Goal: Information Seeking & Learning: Learn about a topic

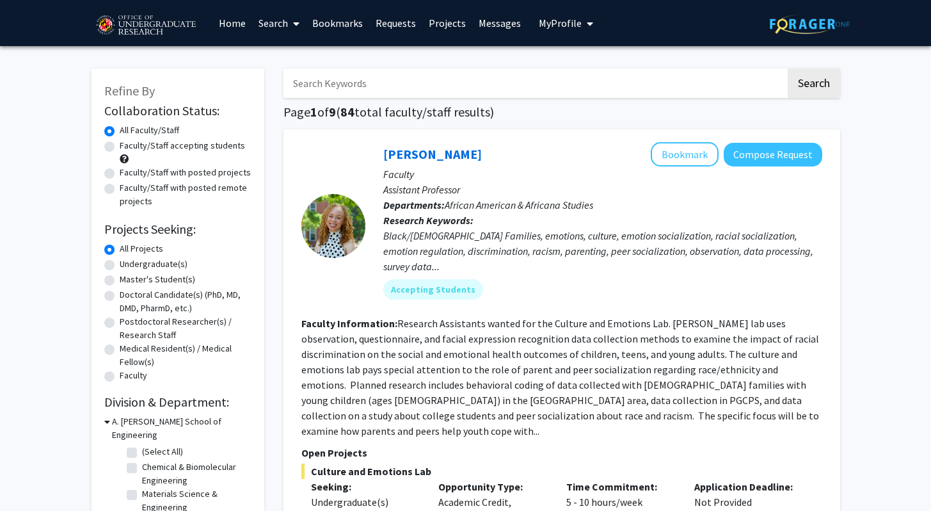
click at [567, 14] on button "My Profile" at bounding box center [566, 23] width 62 height 46
click at [120, 265] on label "Undergraduate(s)" at bounding box center [154, 263] width 68 height 13
click at [120, 265] on input "Undergraduate(s)" at bounding box center [124, 261] width 8 height 8
radio input "true"
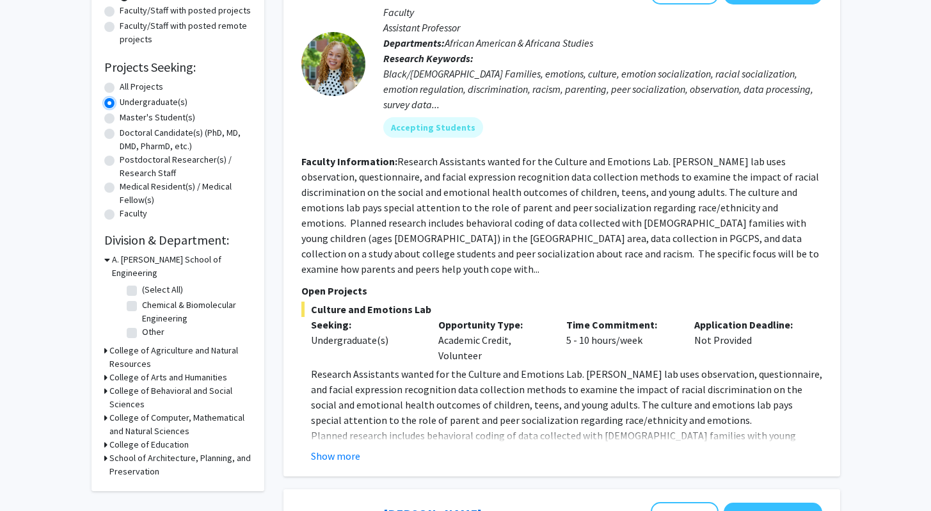
scroll to position [198, 0]
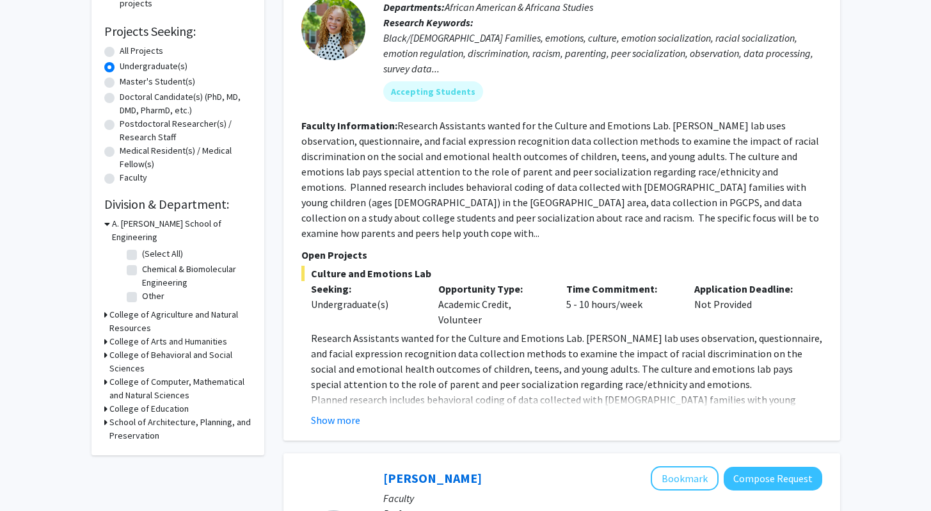
click at [104, 375] on icon at bounding box center [105, 381] width 3 height 13
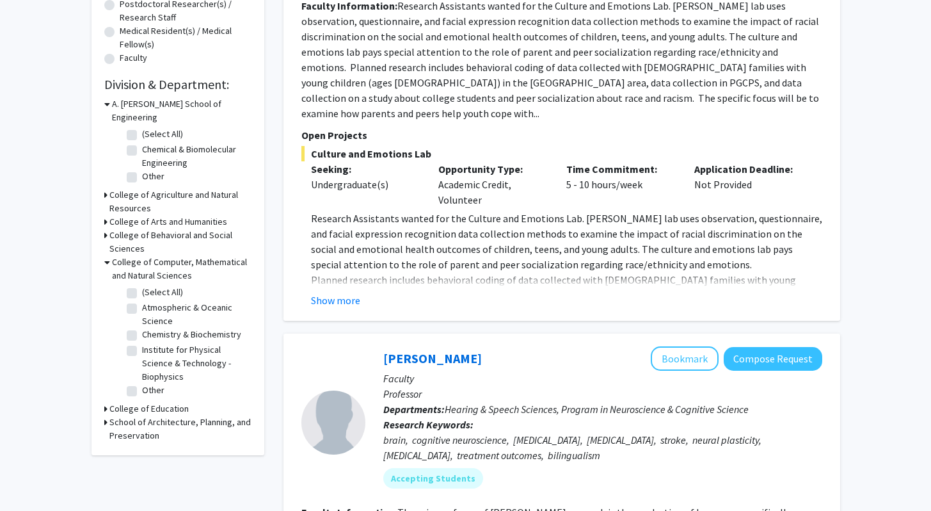
scroll to position [336, 0]
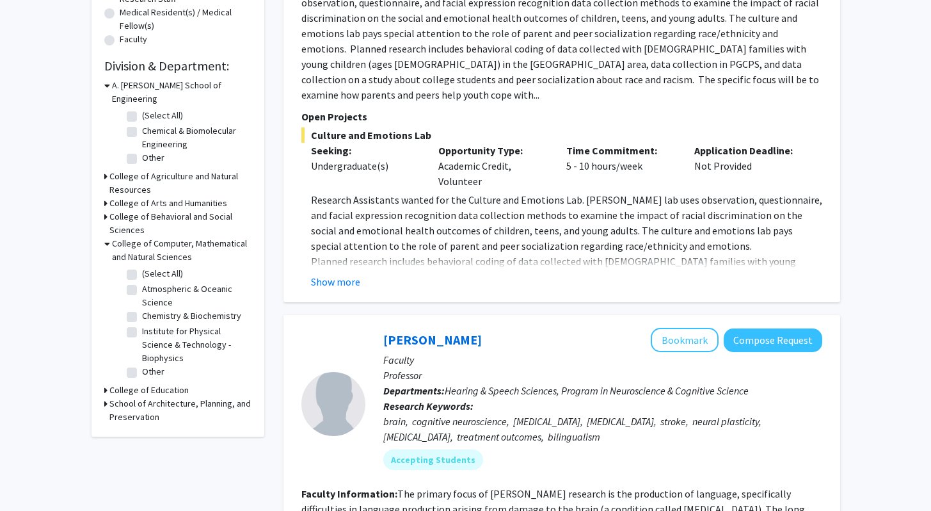
click at [142, 365] on label "Other" at bounding box center [153, 371] width 22 height 13
click at [142, 365] on input "Other" at bounding box center [146, 369] width 8 height 8
checkbox input "true"
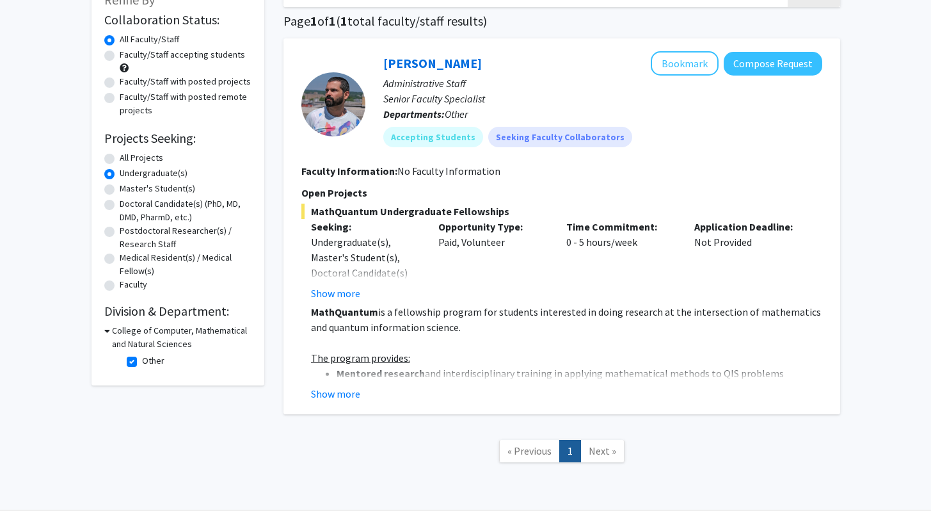
scroll to position [74, 0]
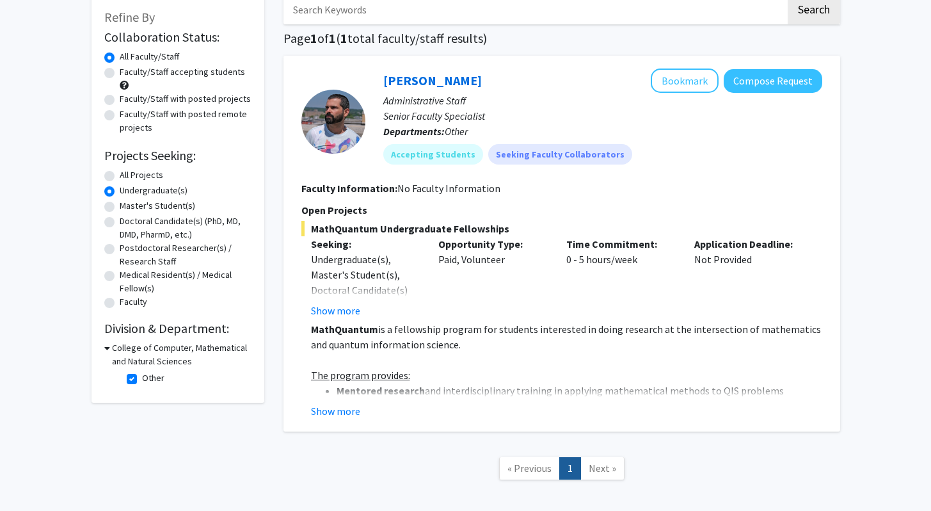
click at [142, 377] on label "Other" at bounding box center [153, 377] width 22 height 13
click at [142, 377] on input "Other" at bounding box center [146, 375] width 8 height 8
checkbox input "false"
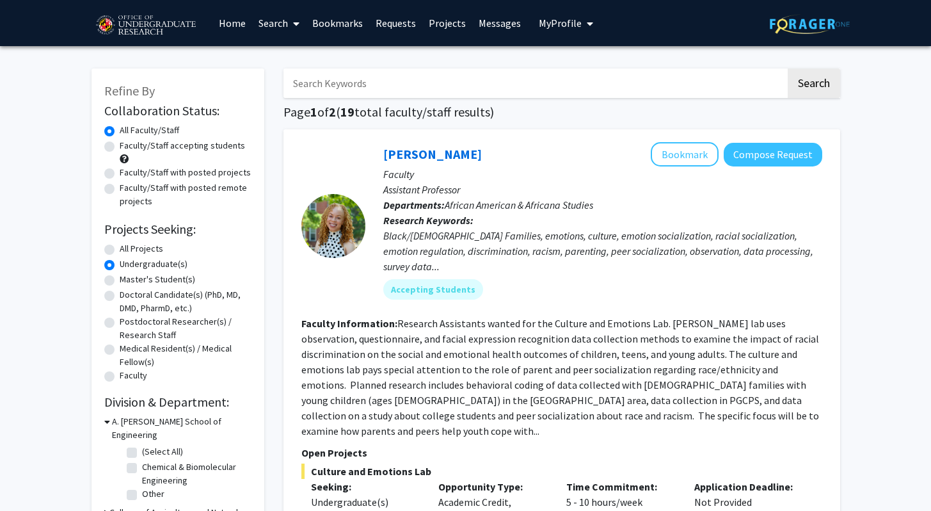
click at [497, 104] on h1 "Page 1 of 2 ( 19 total faculty/staff results)" at bounding box center [561, 111] width 557 height 15
click at [512, 92] on input "Search Keywords" at bounding box center [534, 82] width 502 height 29
type input "biology"
click at [788, 68] on button "Search" at bounding box center [814, 82] width 52 height 29
radio input "true"
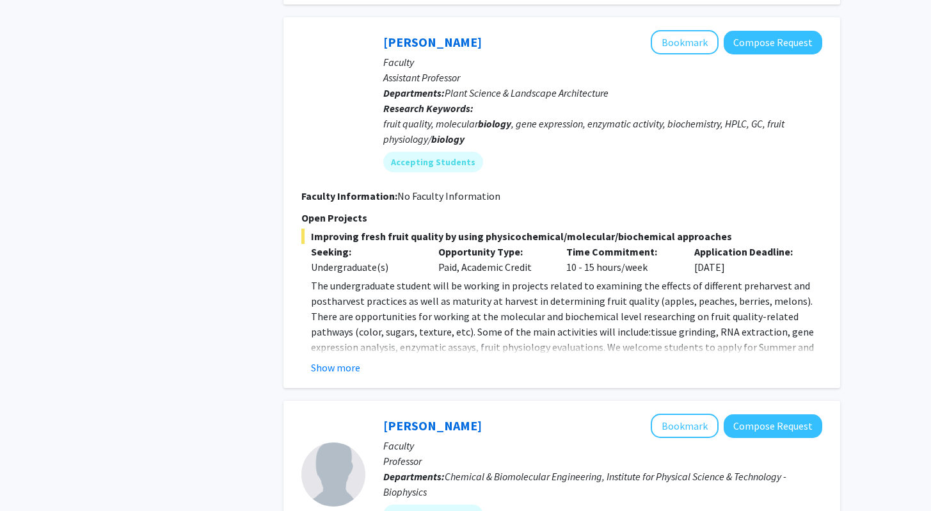
scroll to position [814, 0]
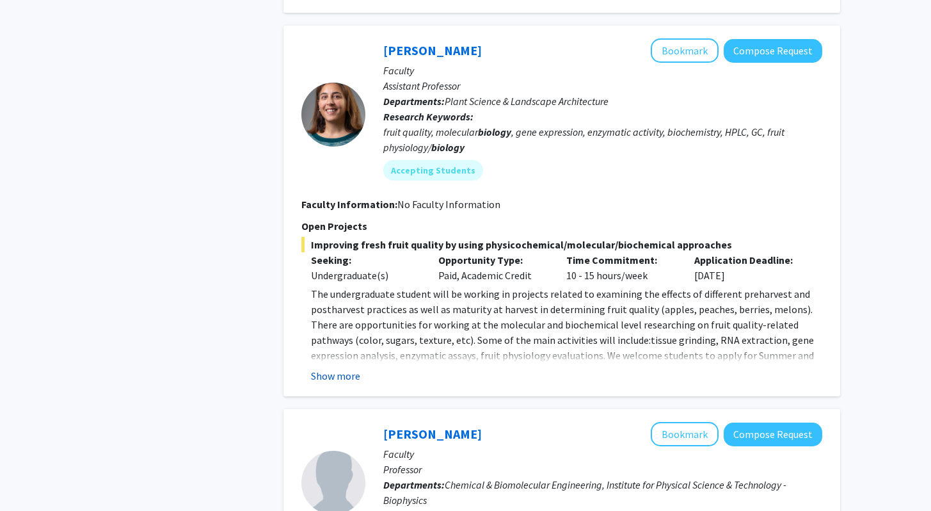
click at [342, 381] on button "Show more" at bounding box center [335, 375] width 49 height 15
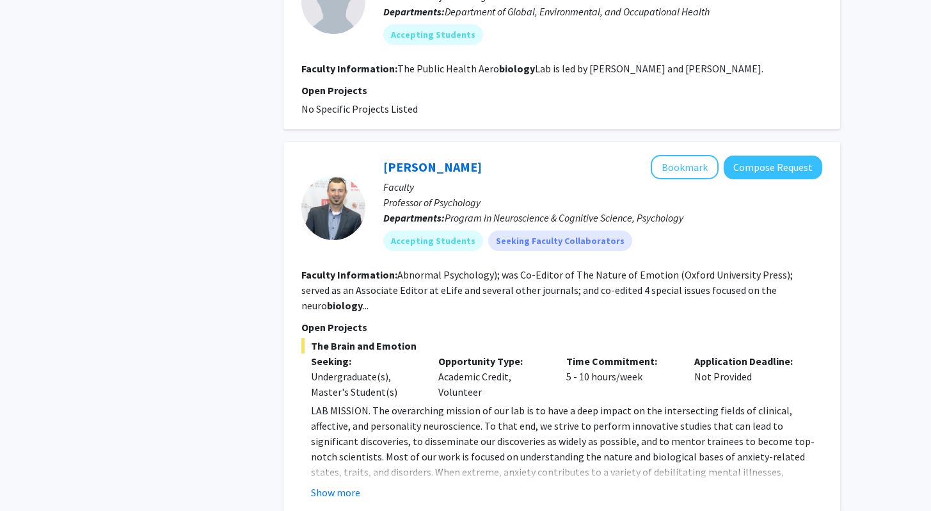
scroll to position [2734, 0]
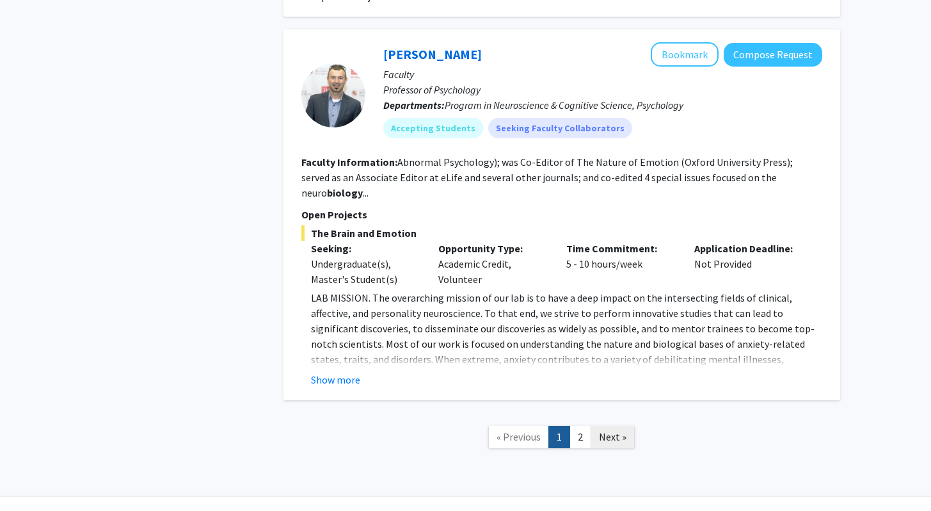
click at [617, 430] on span "Next »" at bounding box center [613, 436] width 28 height 13
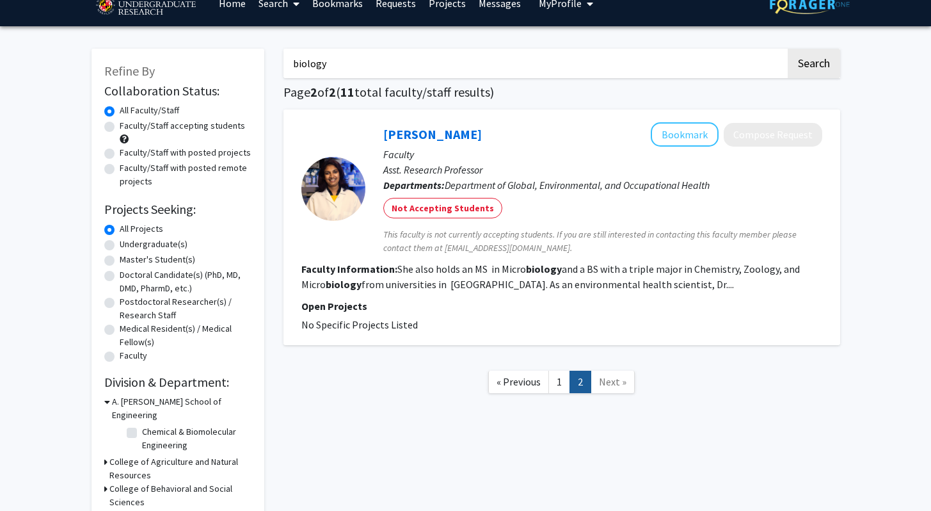
scroll to position [21, 0]
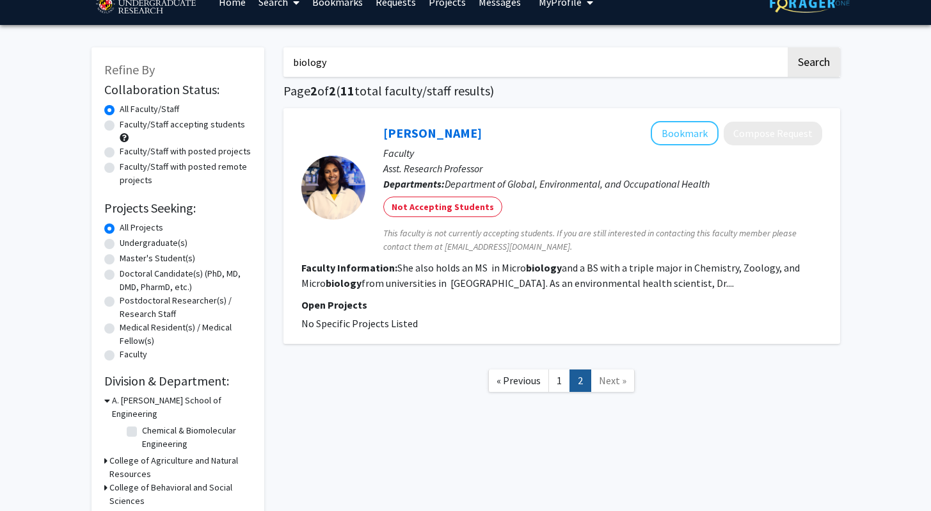
click at [120, 244] on label "Undergraduate(s)" at bounding box center [154, 242] width 68 height 13
click at [120, 244] on input "Undergraduate(s)" at bounding box center [124, 240] width 8 height 8
radio input "true"
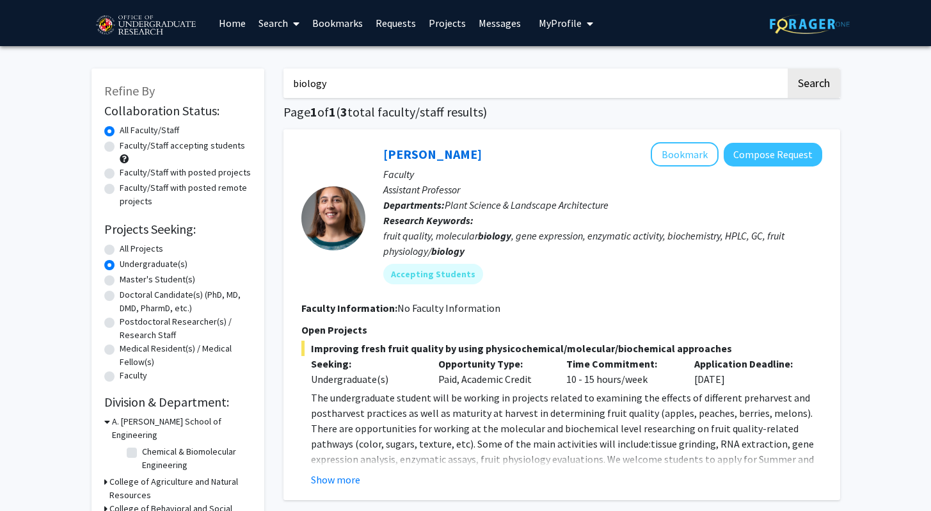
click at [120, 147] on label "Faculty/Staff accepting students" at bounding box center [182, 145] width 125 height 13
click at [120, 147] on input "Faculty/Staff accepting students" at bounding box center [124, 143] width 8 height 8
radio input "true"
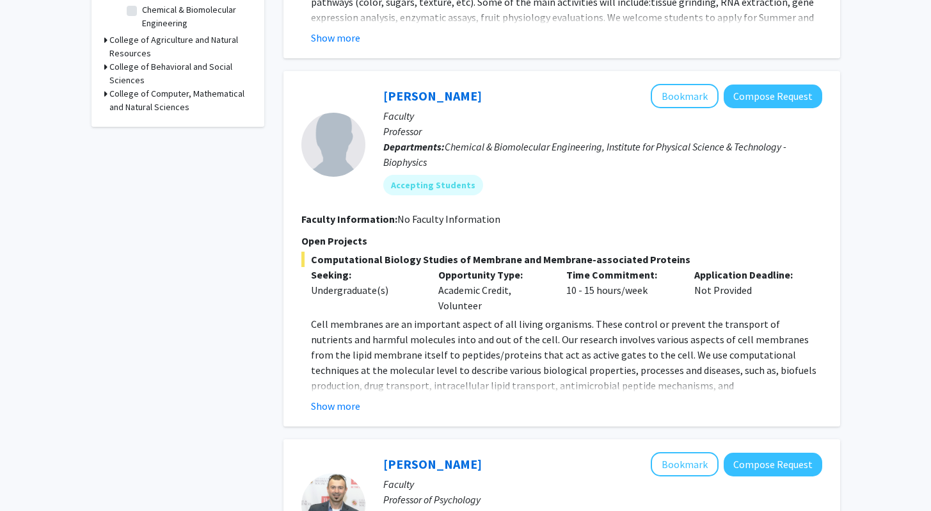
scroll to position [549, 0]
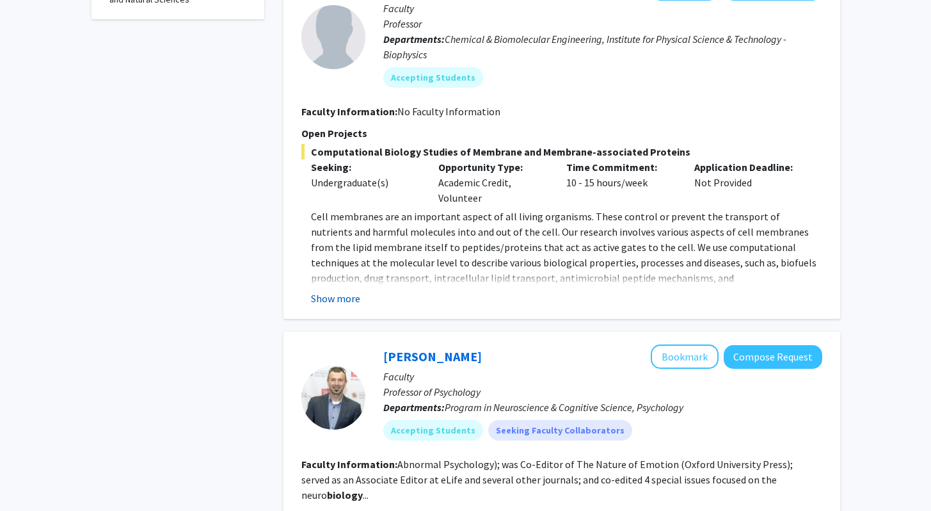
click at [335, 293] on button "Show more" at bounding box center [335, 297] width 49 height 15
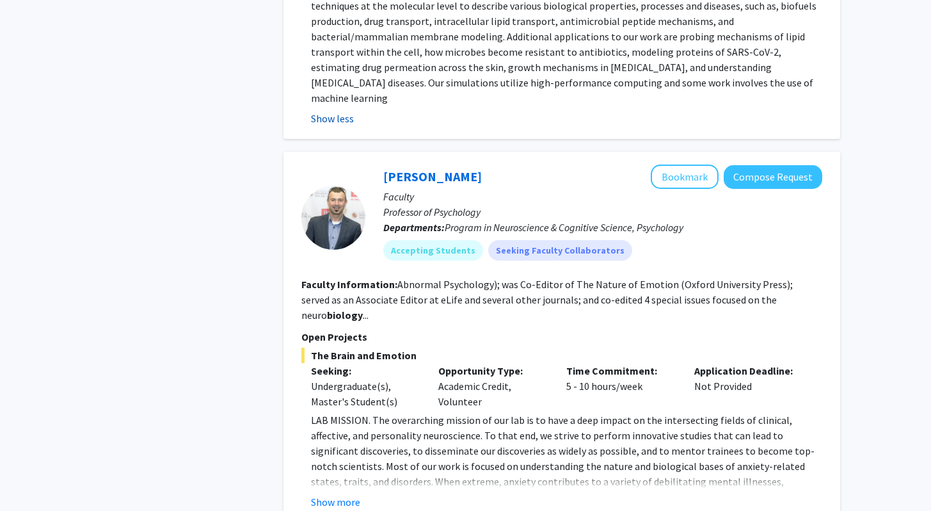
scroll to position [834, 0]
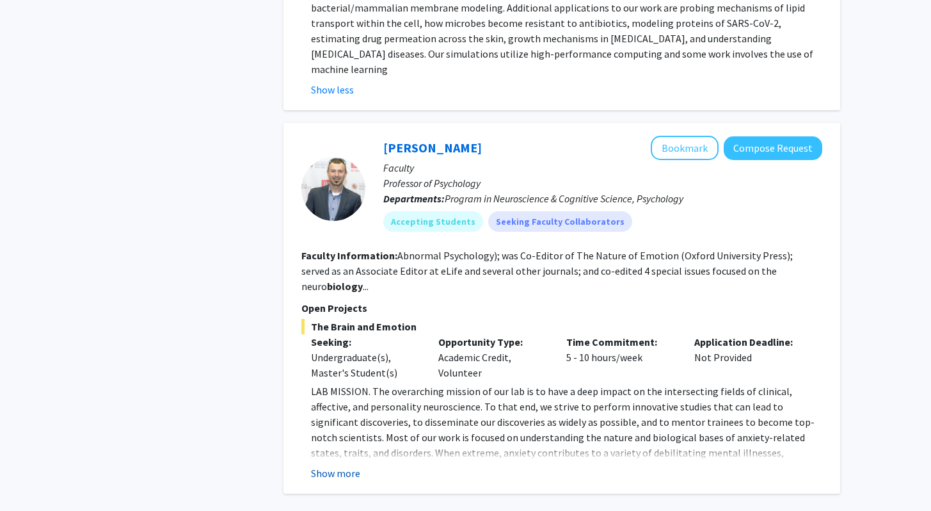
click at [347, 465] on button "Show more" at bounding box center [335, 472] width 49 height 15
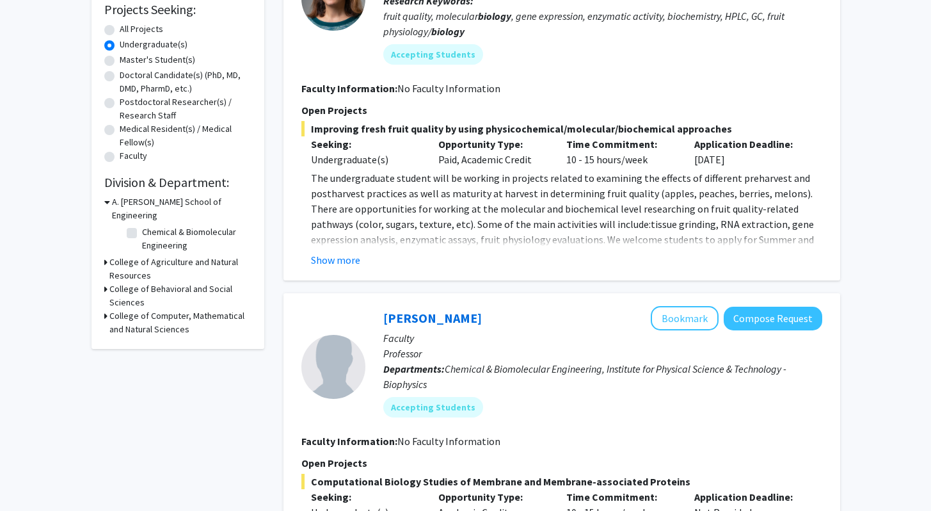
scroll to position [184, 0]
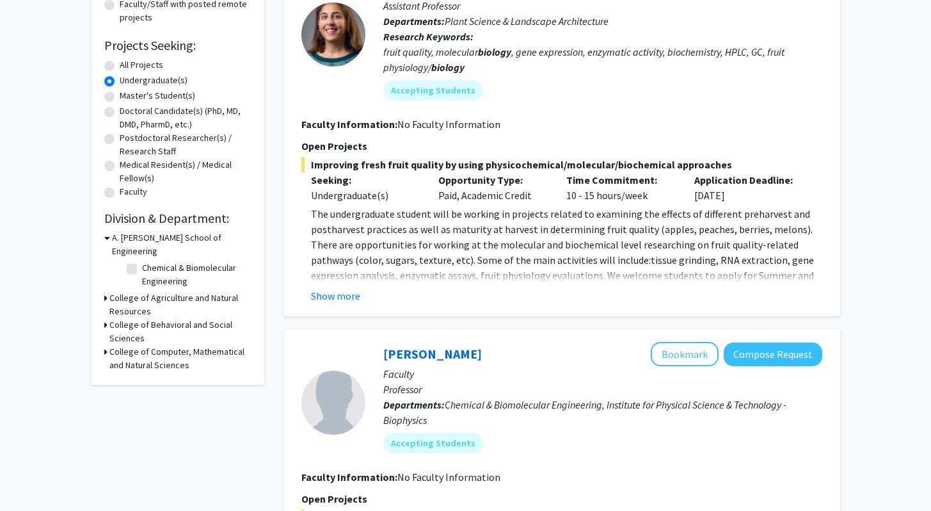
click at [132, 349] on h3 "College of Computer, Mathematical and Natural Sciences" at bounding box center [180, 358] width 142 height 27
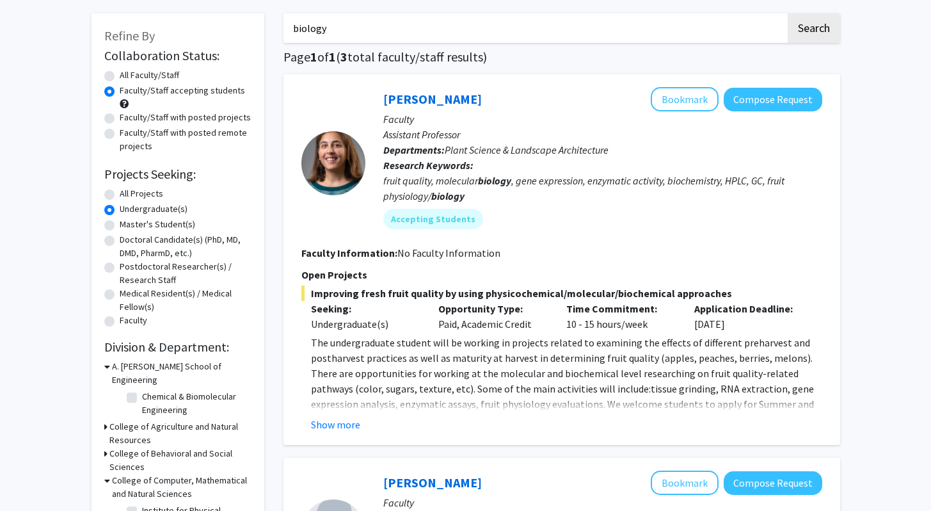
scroll to position [0, 0]
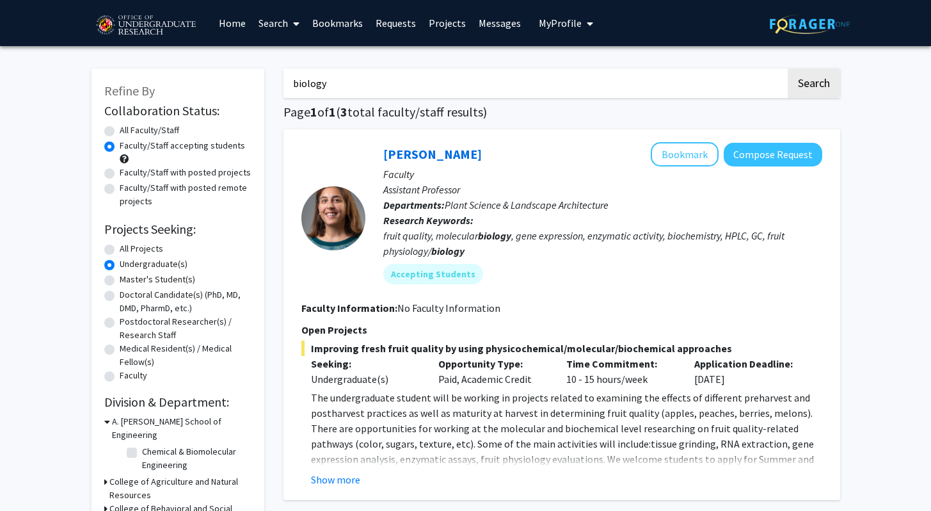
click at [287, 22] on link "Search" at bounding box center [279, 23] width 54 height 45
click at [188, 94] on div "Refine By Collaboration Status: Collaboration Status All Faculty/Staff Collabor…" at bounding box center [177, 341] width 173 height 546
click at [120, 186] on label "Faculty/Staff with posted remote projects" at bounding box center [186, 194] width 132 height 27
click at [120, 186] on input "Faculty/Staff with posted remote projects" at bounding box center [124, 185] width 8 height 8
radio input "true"
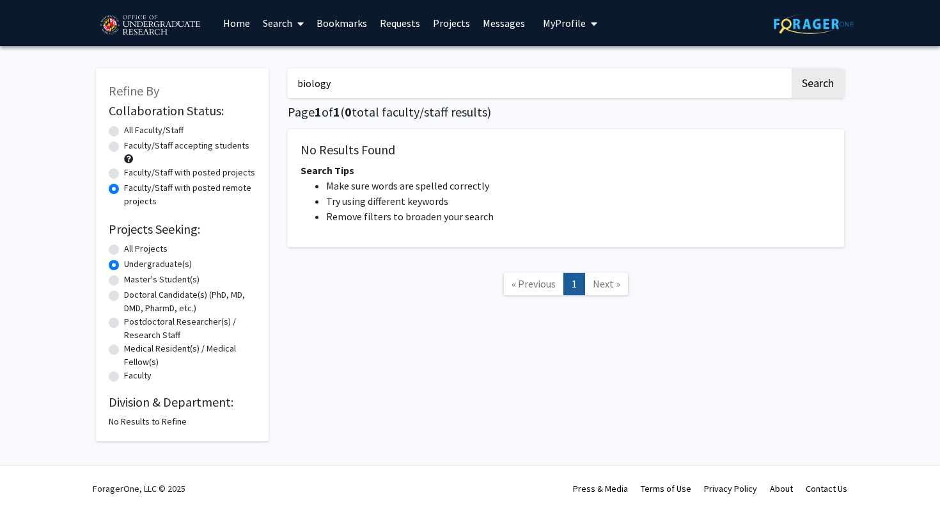
click at [124, 248] on label "All Projects" at bounding box center [146, 248] width 44 height 13
click at [124, 248] on input "All Projects" at bounding box center [128, 246] width 8 height 8
radio input "true"
click at [124, 268] on label "Undergraduate(s)" at bounding box center [158, 263] width 68 height 13
click at [124, 266] on input "Undergraduate(s)" at bounding box center [128, 261] width 8 height 8
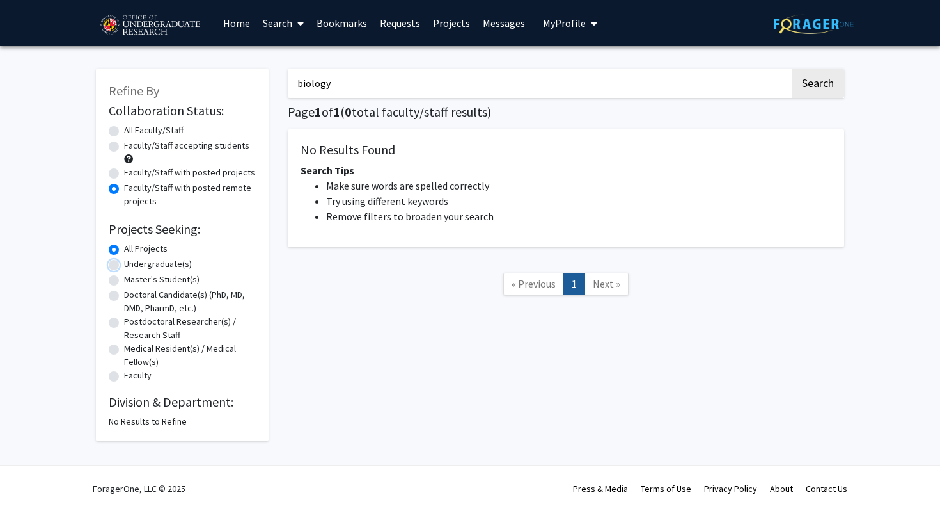
radio input "true"
click at [124, 132] on label "All Faculty/Staff" at bounding box center [153, 129] width 59 height 13
click at [124, 132] on input "All Faculty/Staff" at bounding box center [128, 127] width 8 height 8
radio input "true"
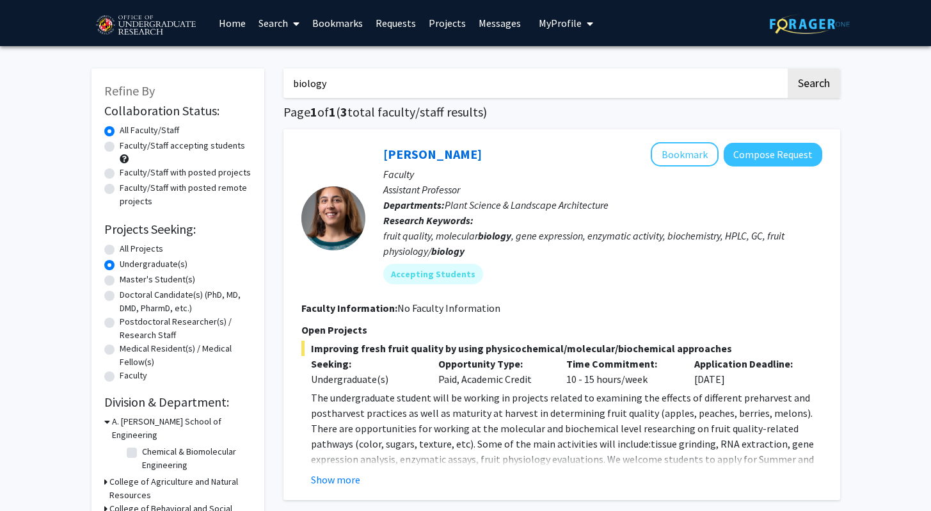
click at [120, 143] on label "Faculty/Staff accepting students" at bounding box center [182, 145] width 125 height 13
click at [120, 143] on input "Faculty/Staff accepting students" at bounding box center [124, 143] width 8 height 8
radio input "true"
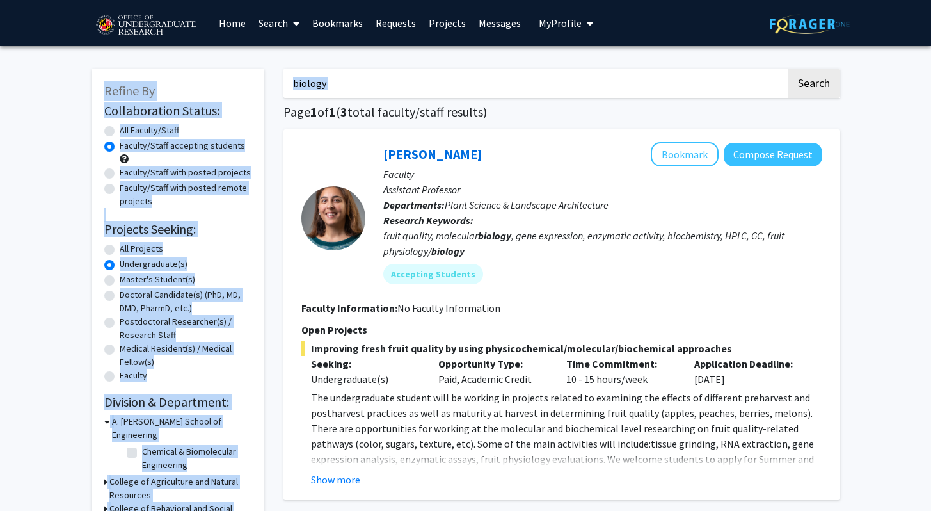
drag, startPoint x: 649, startPoint y: 99, endPoint x: 276, endPoint y: 77, distance: 373.6
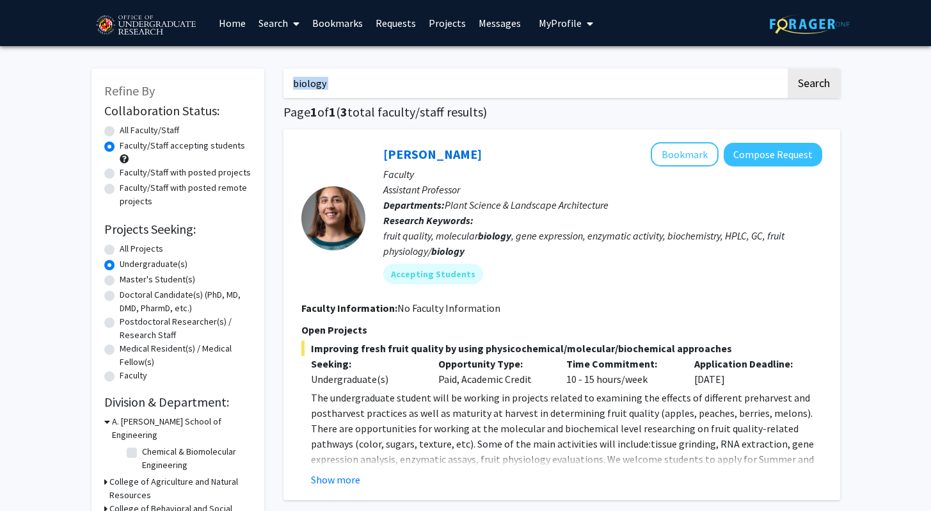
click at [316, 93] on input "biology" at bounding box center [534, 82] width 502 height 29
click at [830, 86] on button "Search" at bounding box center [814, 82] width 52 height 29
radio input "true"
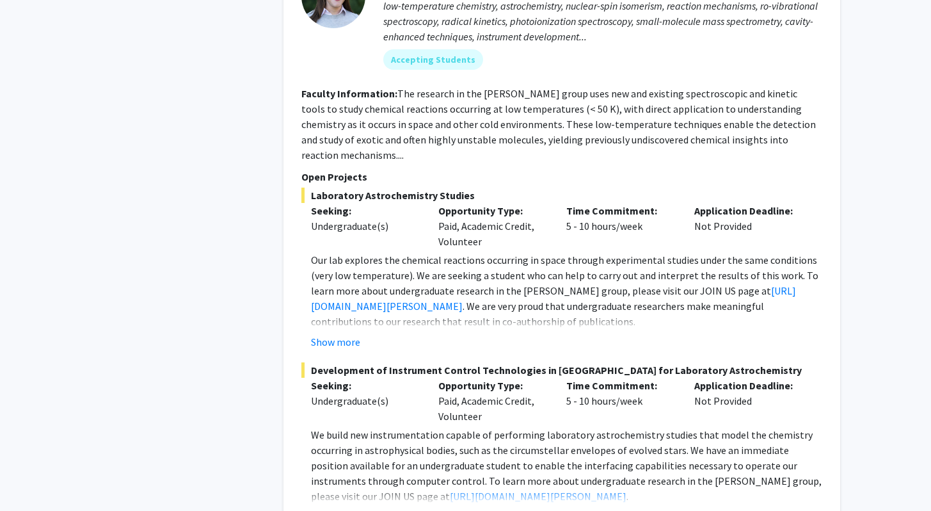
scroll to position [3429, 0]
click at [354, 508] on button "Show more" at bounding box center [335, 515] width 49 height 15
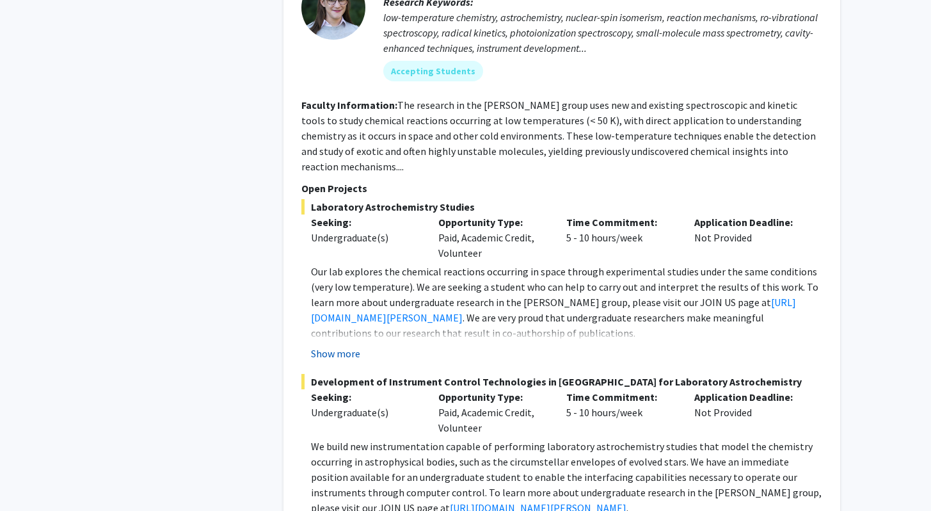
click at [354, 345] on button "Show more" at bounding box center [335, 352] width 49 height 15
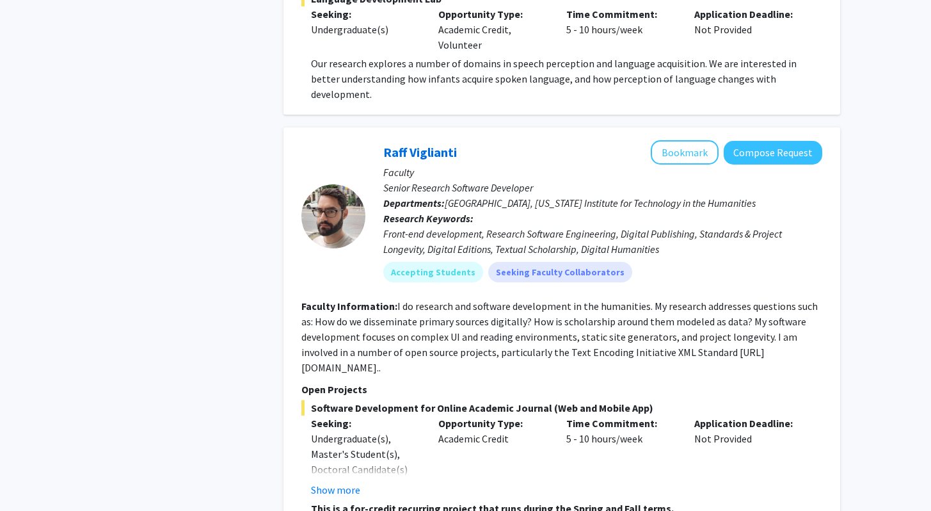
scroll to position [5453, 0]
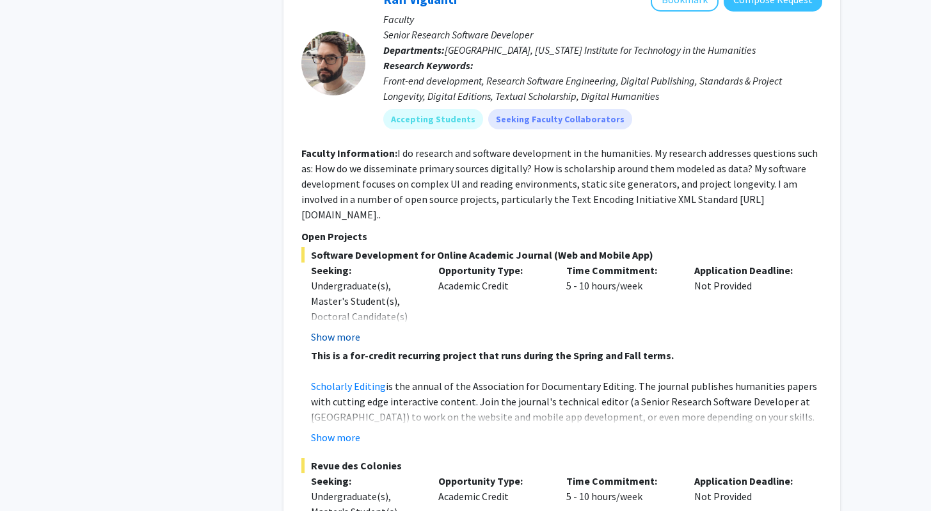
click at [324, 329] on button "Show more" at bounding box center [335, 336] width 49 height 15
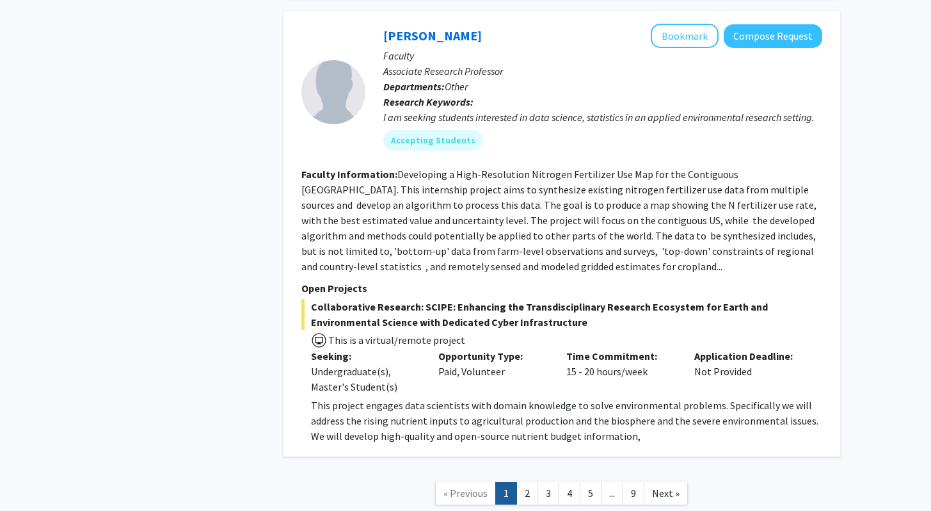
scroll to position [6351, 0]
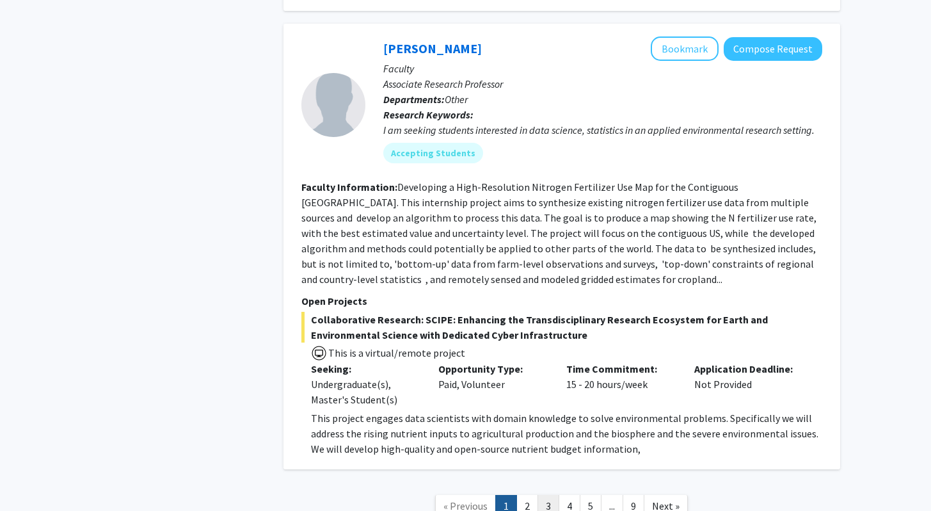
click at [537, 495] on link "3" at bounding box center [548, 506] width 22 height 22
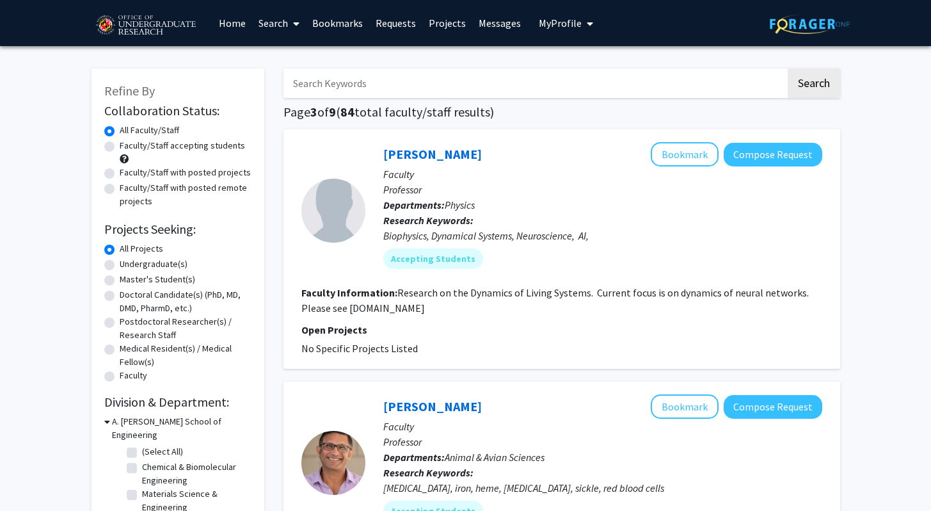
click at [432, 88] on input "Search Keywords" at bounding box center [534, 82] width 502 height 29
drag, startPoint x: 696, startPoint y: 73, endPoint x: 165, endPoint y: 104, distance: 531.9
type input "c"
click at [788, 68] on button "Search" at bounding box center [814, 82] width 52 height 29
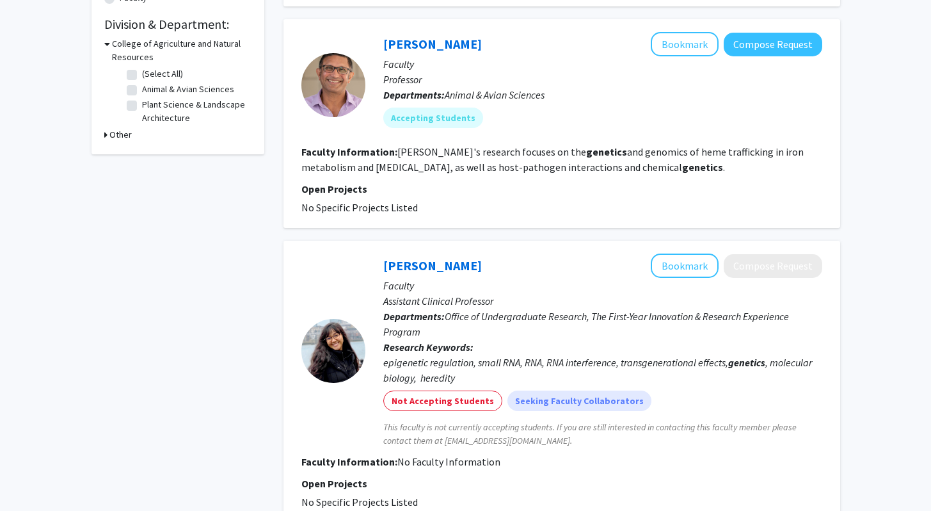
scroll to position [68, 0]
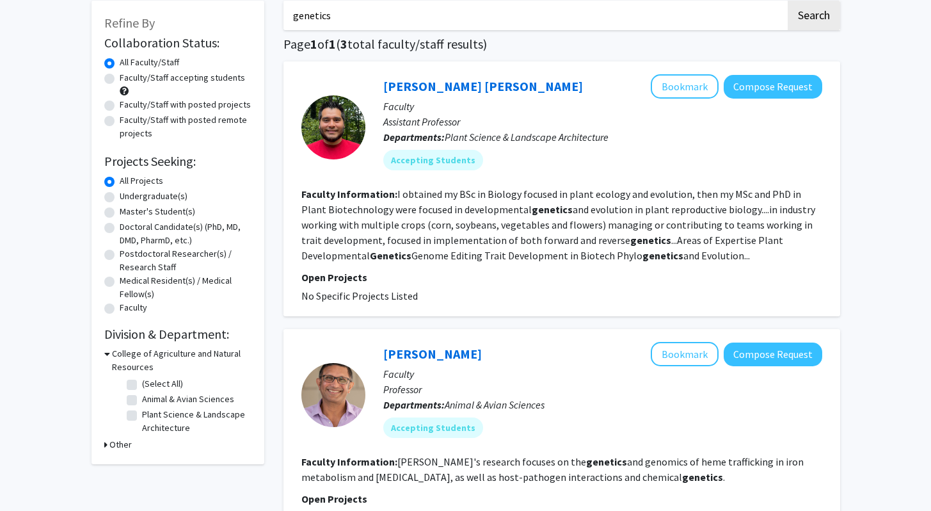
drag, startPoint x: 365, startPoint y: 27, endPoint x: 274, endPoint y: 23, distance: 91.6
click at [274, 23] on div "genetics Search Page 1 of 1 ( 3 total faculty/staff results) [PERSON_NAME] [PER…" at bounding box center [562, 447] width 576 height 918
click at [301, 19] on input "genetics" at bounding box center [534, 15] width 502 height 29
type input "cell"
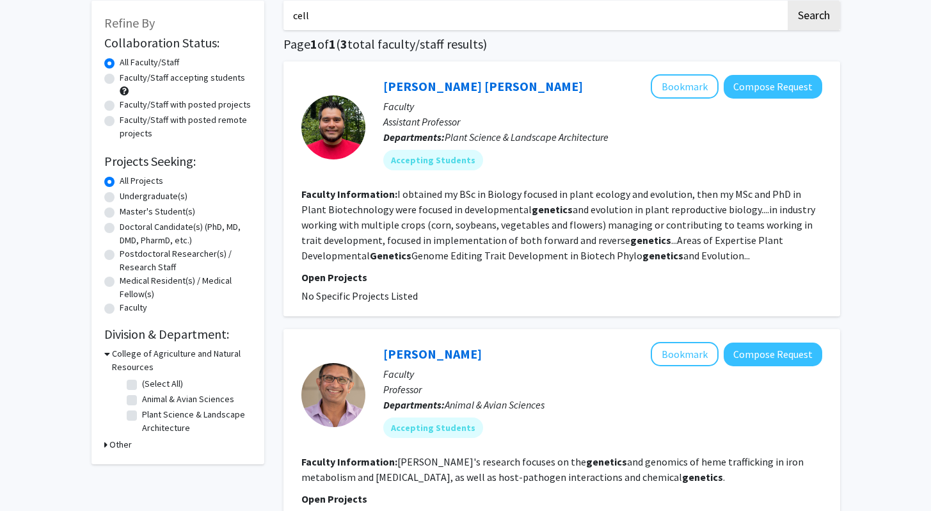
click at [788, 1] on button "Search" at bounding box center [814, 15] width 52 height 29
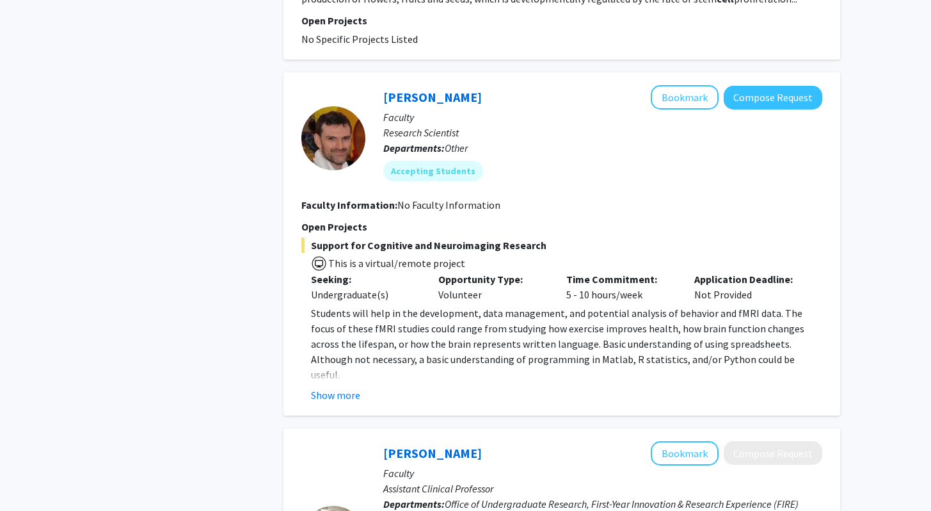
scroll to position [1736, 0]
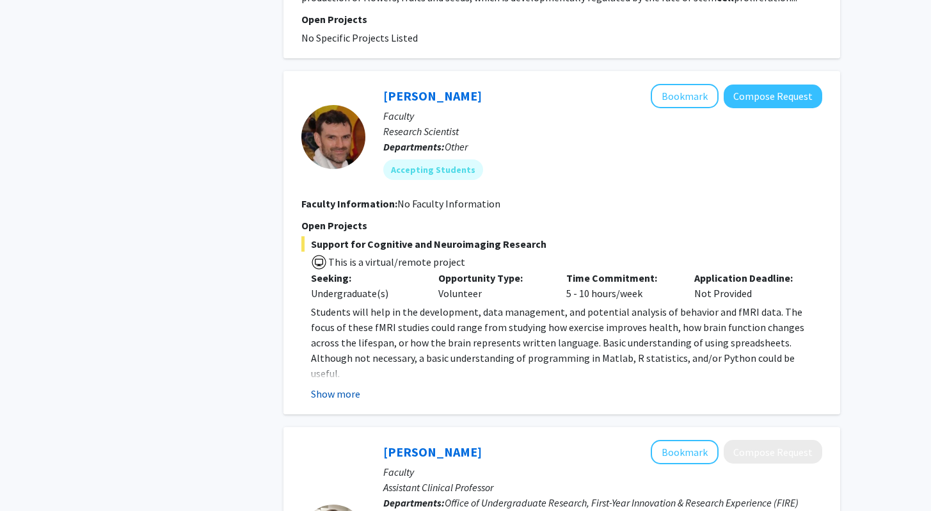
click at [339, 397] on button "Show more" at bounding box center [335, 393] width 49 height 15
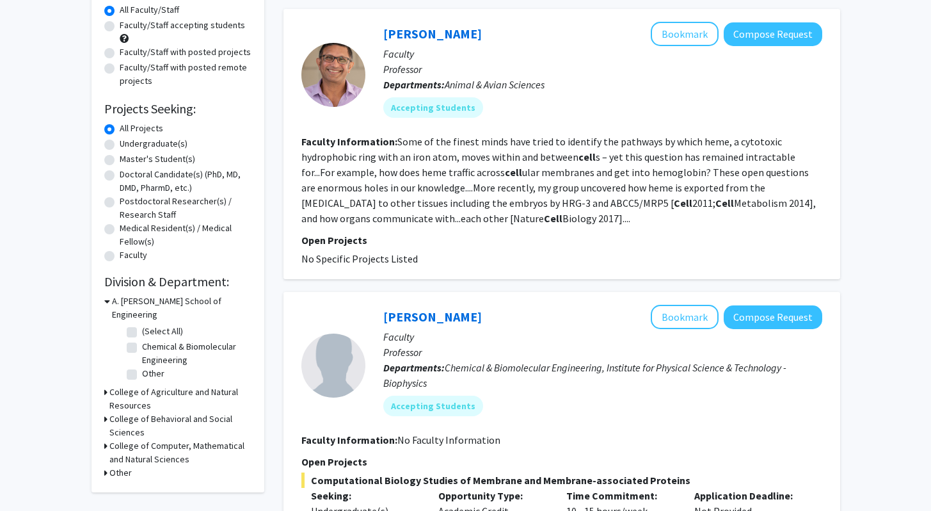
scroll to position [0, 0]
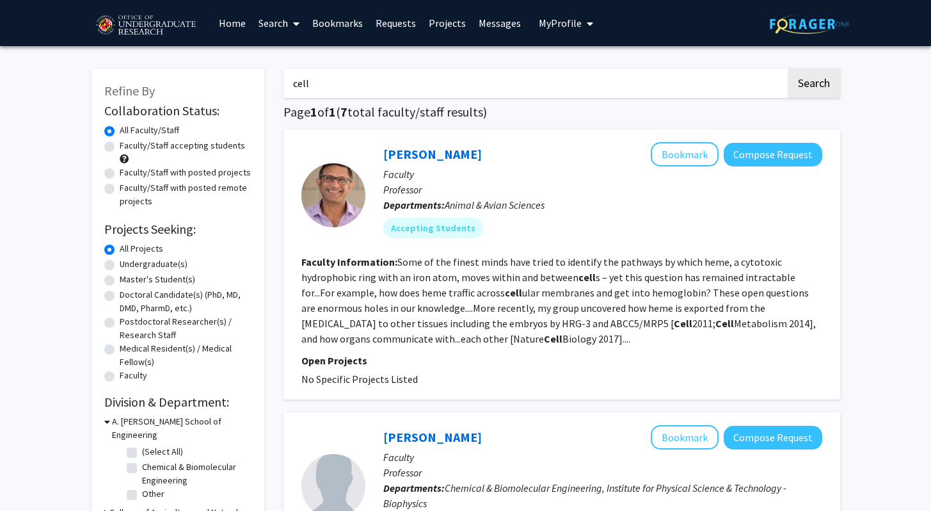
click at [229, 28] on link "Home" at bounding box center [232, 23] width 40 height 45
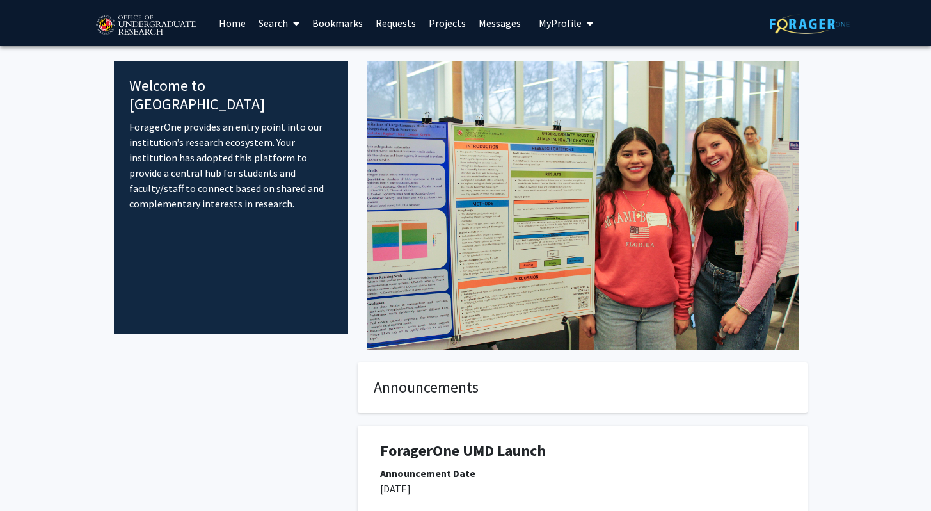
click at [227, 25] on link "Home" at bounding box center [232, 23] width 40 height 45
click at [282, 22] on link "Search" at bounding box center [279, 23] width 54 height 45
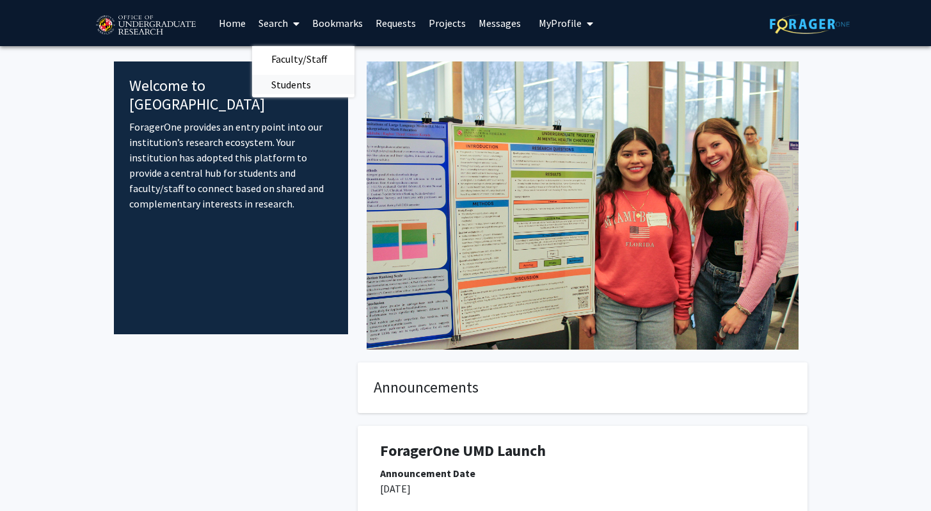
click at [285, 76] on span "Students" at bounding box center [291, 85] width 78 height 26
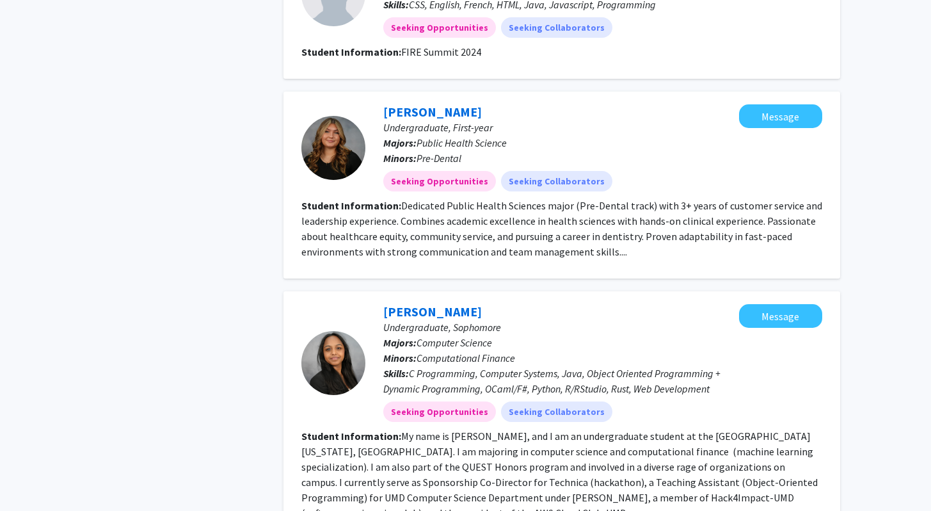
scroll to position [1759, 0]
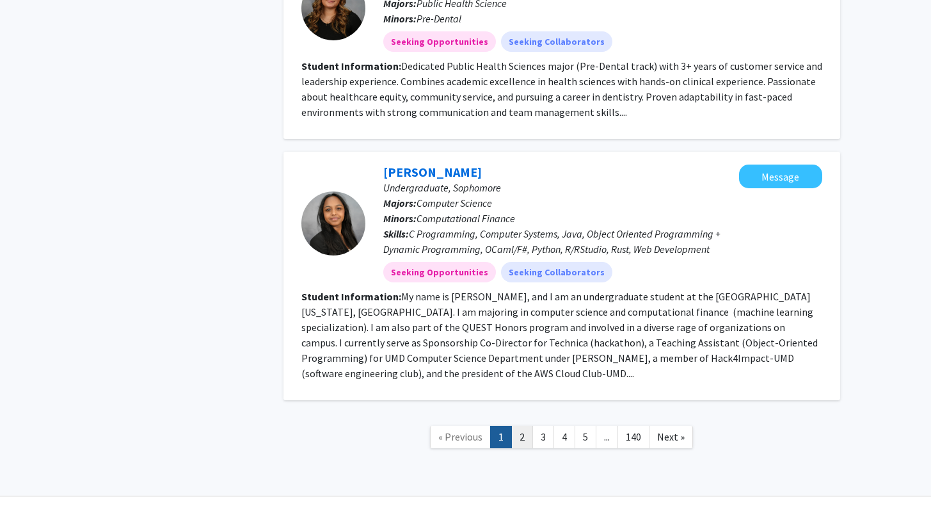
click at [518, 425] on link "2" at bounding box center [522, 436] width 22 height 22
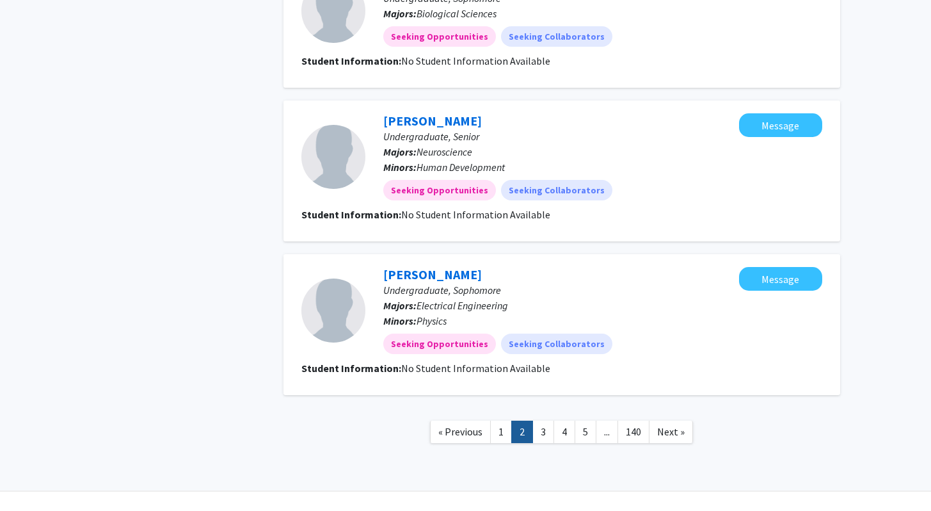
scroll to position [1605, 0]
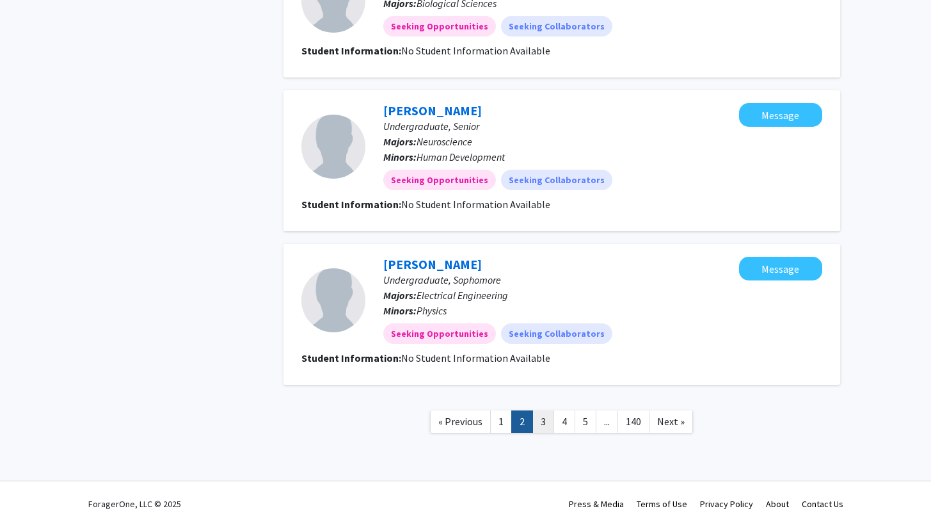
click at [543, 410] on link "3" at bounding box center [543, 421] width 22 height 22
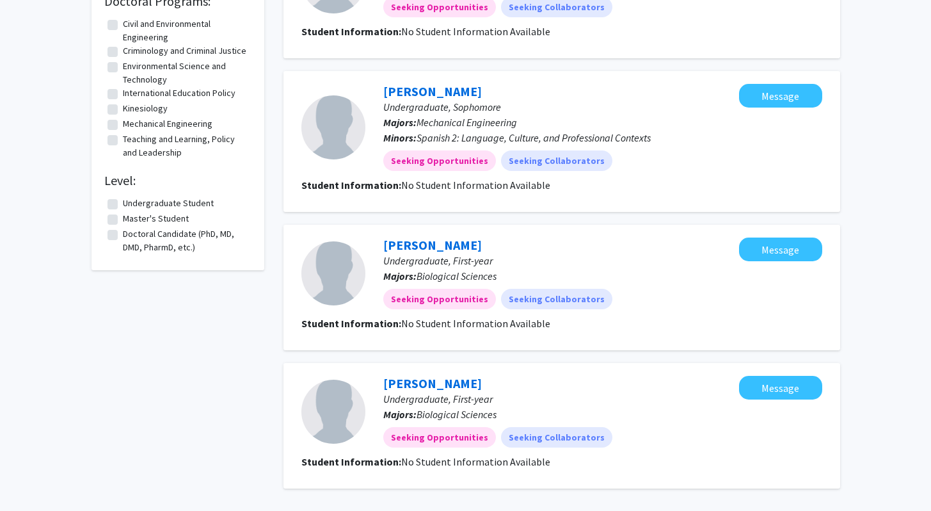
scroll to position [1206, 0]
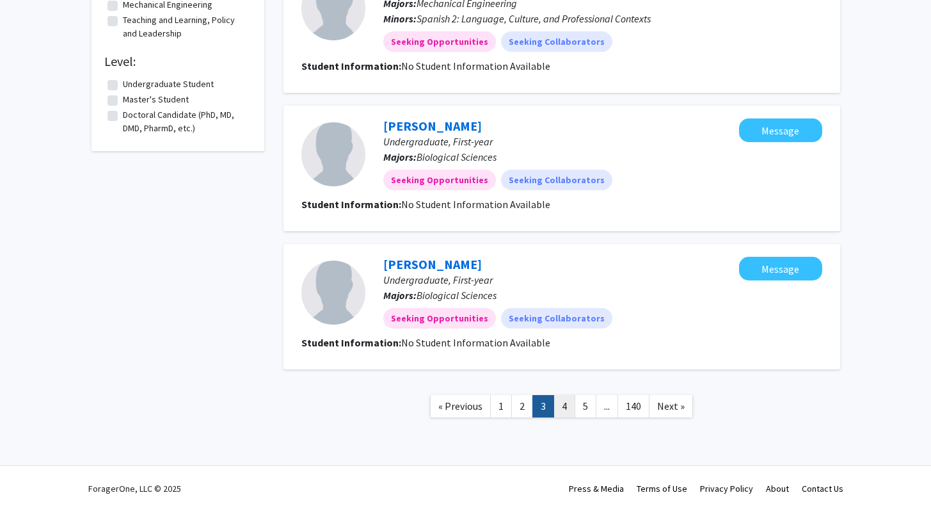
click at [569, 406] on link "4" at bounding box center [564, 406] width 22 height 22
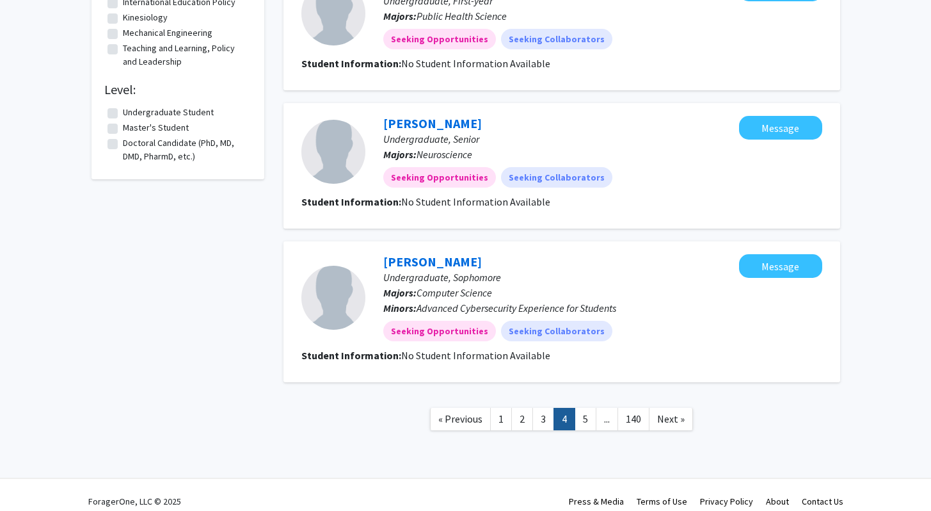
scroll to position [1191, 0]
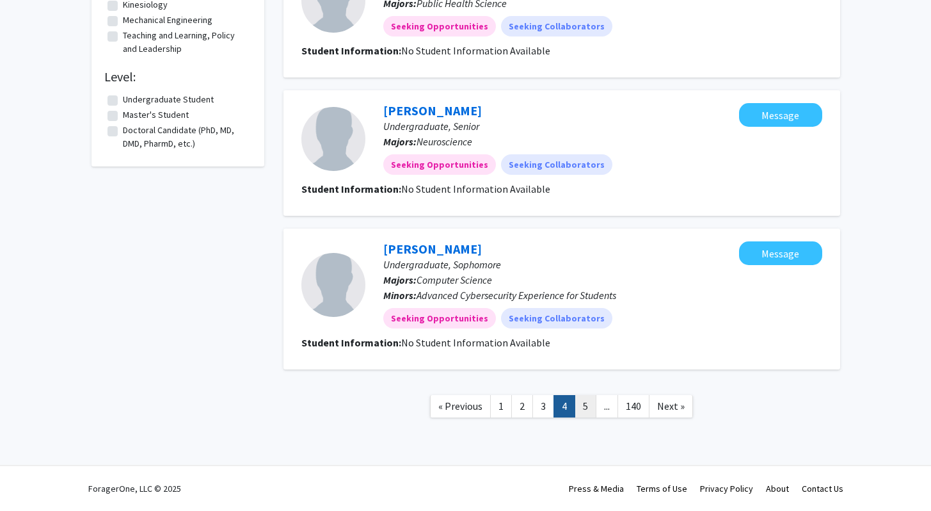
click at [580, 405] on link "5" at bounding box center [586, 406] width 22 height 22
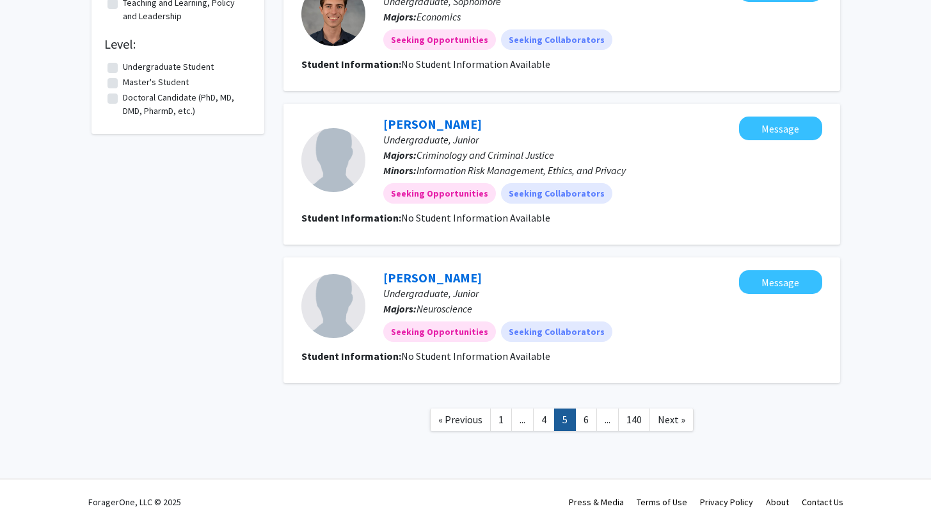
scroll to position [1237, 0]
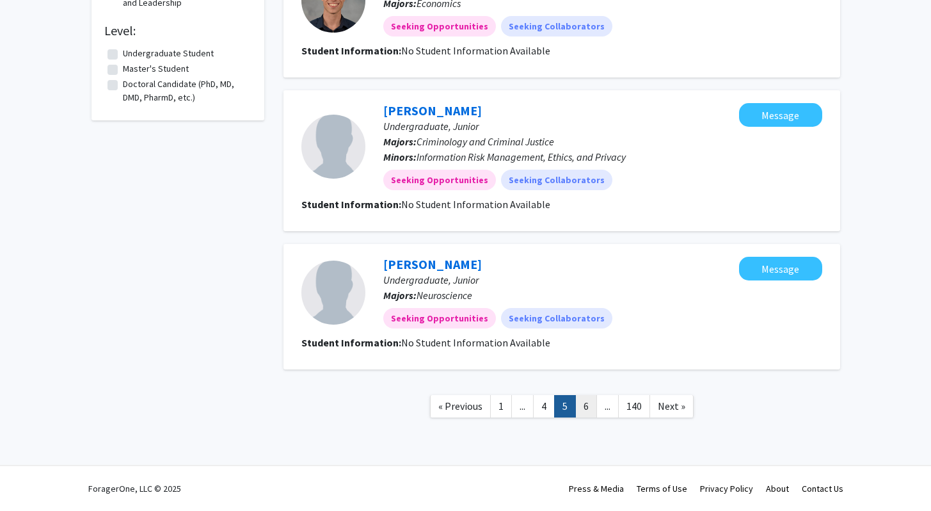
click at [592, 404] on link "6" at bounding box center [586, 406] width 22 height 22
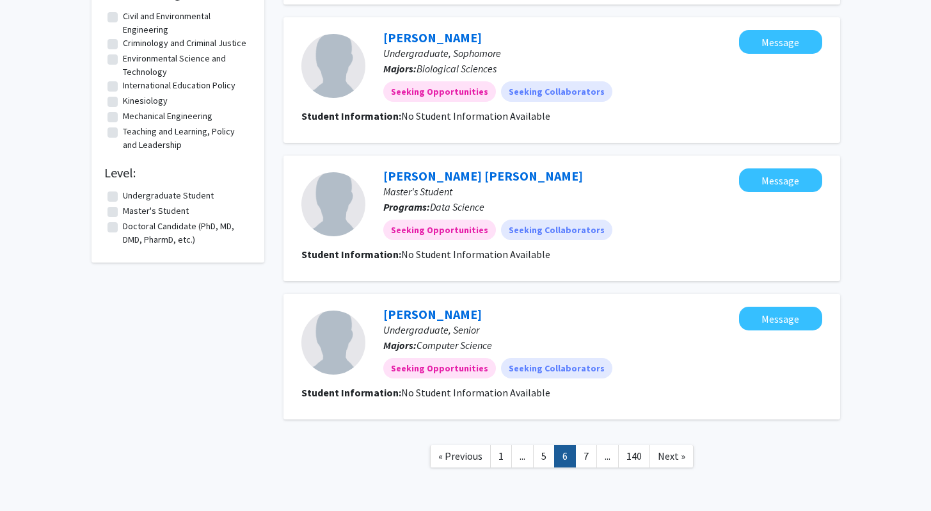
scroll to position [1145, 0]
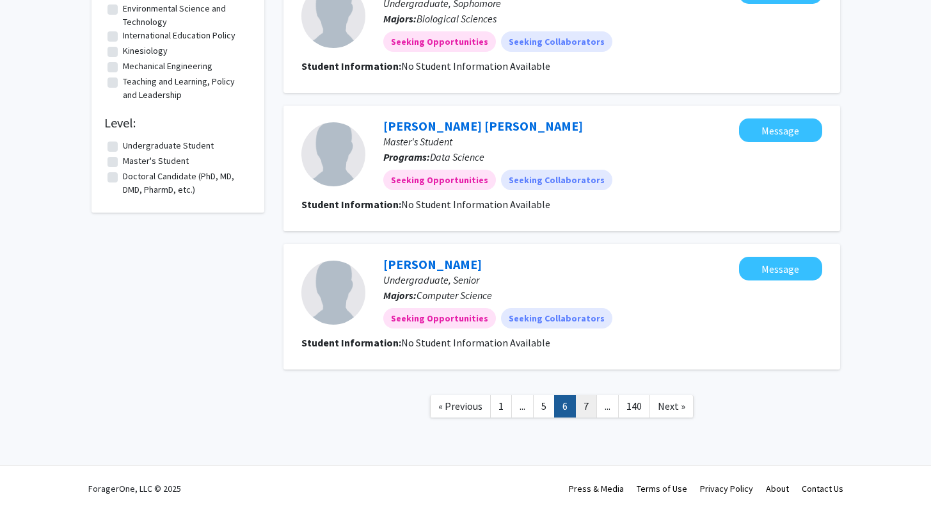
click at [583, 409] on link "7" at bounding box center [586, 406] width 22 height 22
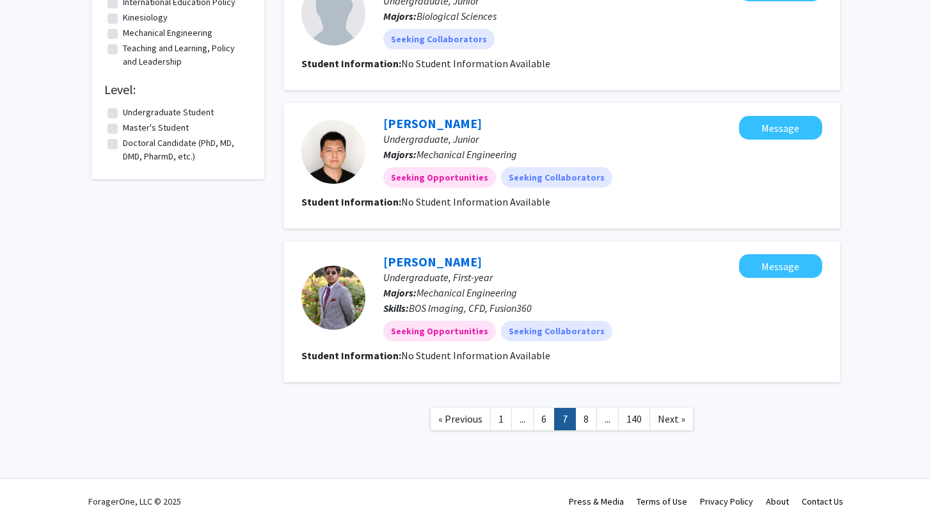
scroll to position [1178, 0]
click at [585, 429] on link "8" at bounding box center [586, 418] width 22 height 22
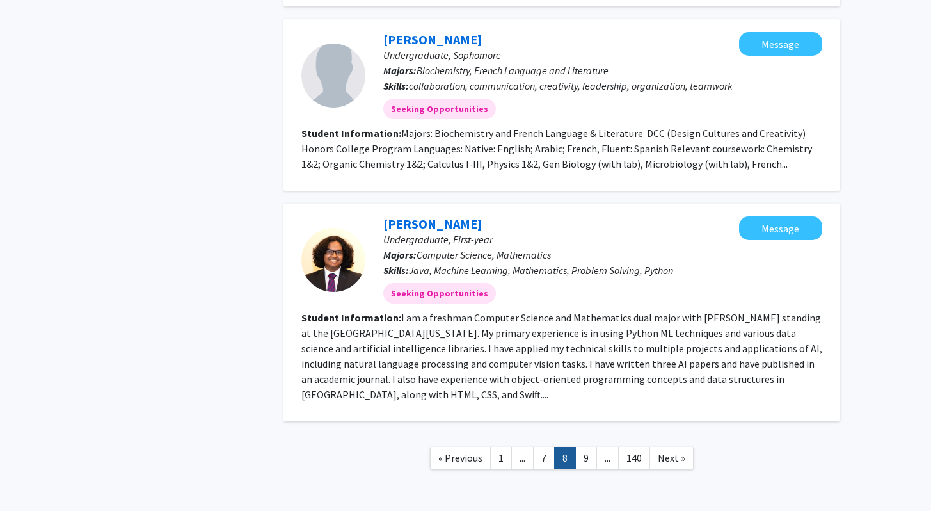
scroll to position [1554, 0]
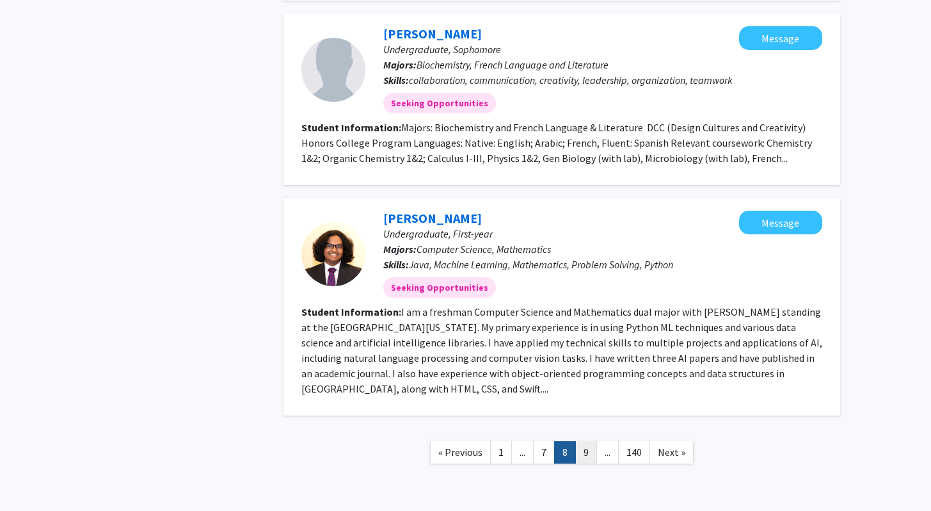
click at [591, 441] on link "9" at bounding box center [586, 452] width 22 height 22
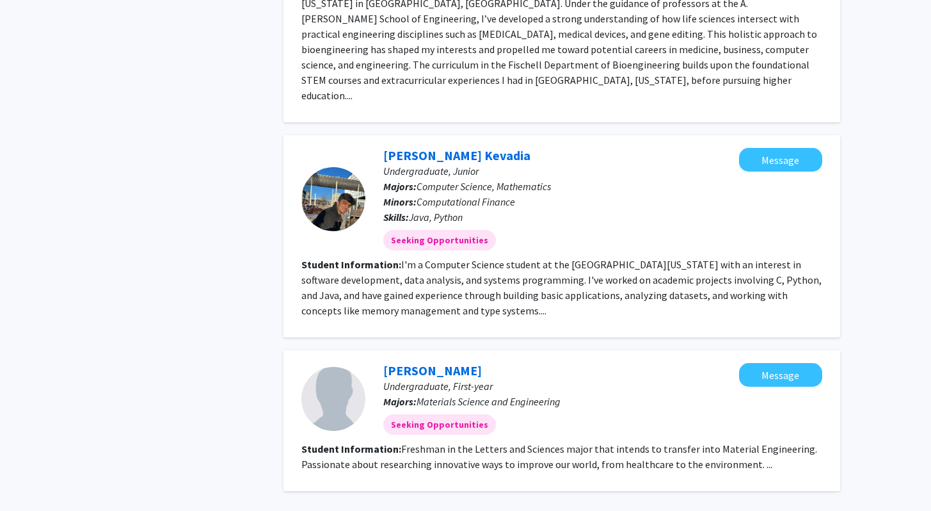
scroll to position [1810, 0]
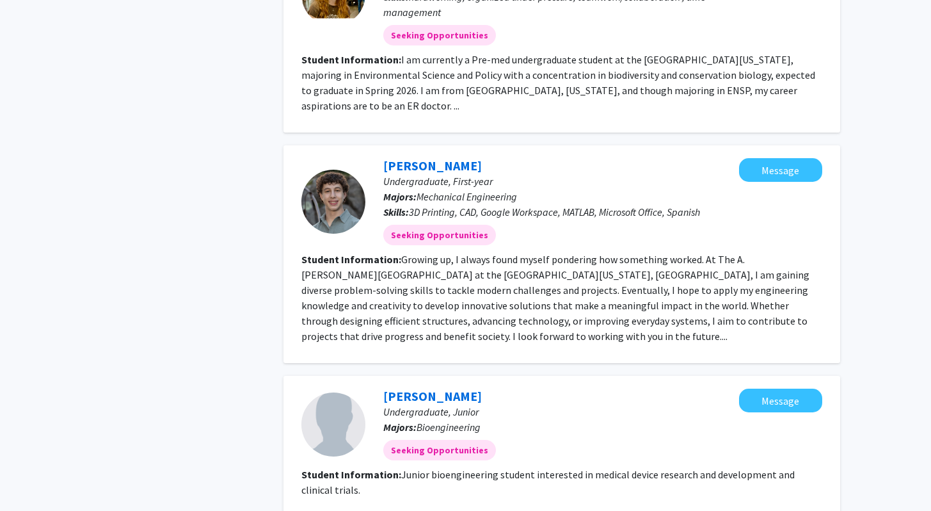
scroll to position [1682, 0]
